Goal: Information Seeking & Learning: Learn about a topic

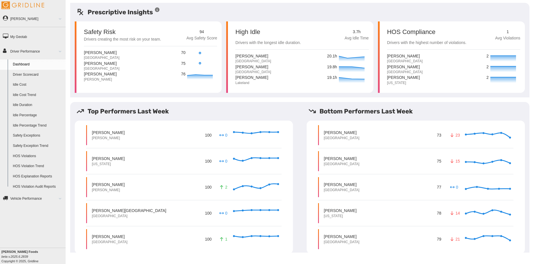
click at [182, 190] on div "[PERSON_NAME] 100 2 Invalid Date" at bounding box center [183, 187] width 195 height 20
click at [213, 189] on div "100 2 [DATE]" at bounding box center [241, 187] width 75 height 14
click at [223, 187] on icon at bounding box center [221, 187] width 5 height 4
click at [223, 188] on icon at bounding box center [221, 187] width 5 height 4
drag, startPoint x: 223, startPoint y: 188, endPoint x: 131, endPoint y: 184, distance: 92.5
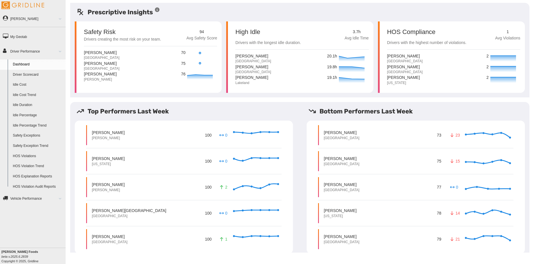
click at [131, 184] on div "[PERSON_NAME] 100 2 [DATE]" at bounding box center [183, 187] width 195 height 20
click at [102, 185] on p "[PERSON_NAME]" at bounding box center [108, 185] width 33 height 6
drag, startPoint x: 102, startPoint y: 185, endPoint x: 102, endPoint y: 217, distance: 32.0
click at [102, 218] on p "[GEOGRAPHIC_DATA]" at bounding box center [129, 215] width 74 height 5
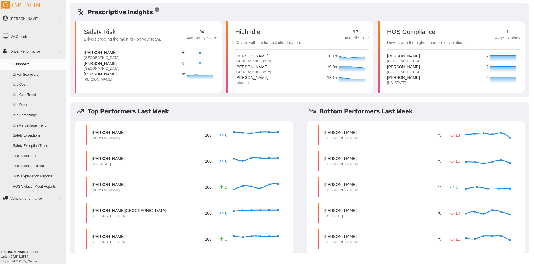
click at [105, 214] on p "[GEOGRAPHIC_DATA]" at bounding box center [129, 215] width 74 height 5
click at [187, 115] on h5 "Top Performers Last Week" at bounding box center [186, 110] width 221 height 9
click at [179, 114] on h5 "Top Performers Last Week" at bounding box center [186, 110] width 221 height 9
click at [24, 73] on link "Driver Scorecard" at bounding box center [37, 75] width 55 height 10
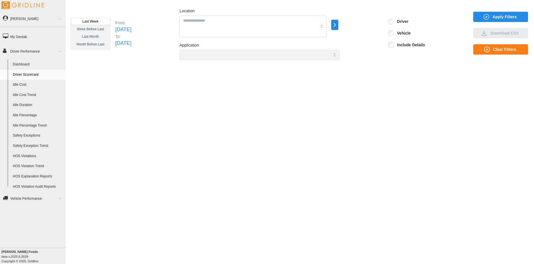
click at [481, 16] on span "Apply Filters" at bounding box center [500, 17] width 46 height 10
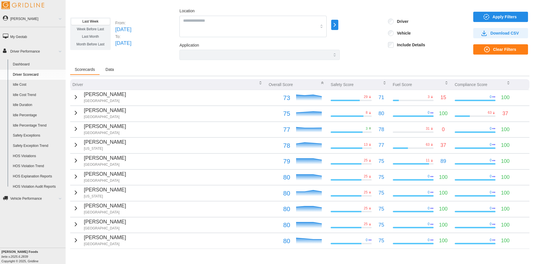
click at [75, 98] on icon "button" at bounding box center [76, 96] width 2 height 3
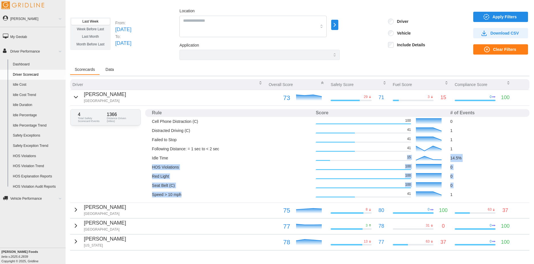
drag, startPoint x: 174, startPoint y: 160, endPoint x: 182, endPoint y: 192, distance: 33.6
click at [182, 192] on tbody "Cell Phone Distraction (C) 100 0 Distracted Driving (C) 41 1 Failed to Stop 41 …" at bounding box center [337, 158] width 384 height 82
click at [182, 192] on p "Speed > 10 mph" at bounding box center [231, 194] width 159 height 6
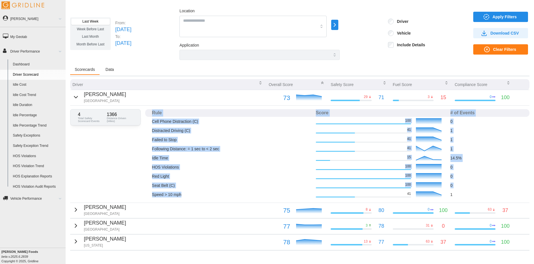
drag, startPoint x: 162, startPoint y: 178, endPoint x: 147, endPoint y: 110, distance: 69.8
click at [147, 110] on table "Rule Score # of Events Cell Phone Distraction (C) 100 0 Distracted Driving (C) …" at bounding box center [337, 154] width 384 height 90
click at [147, 110] on th at bounding box center [147, 113] width 5 height 8
